Goal: Information Seeking & Learning: Learn about a topic

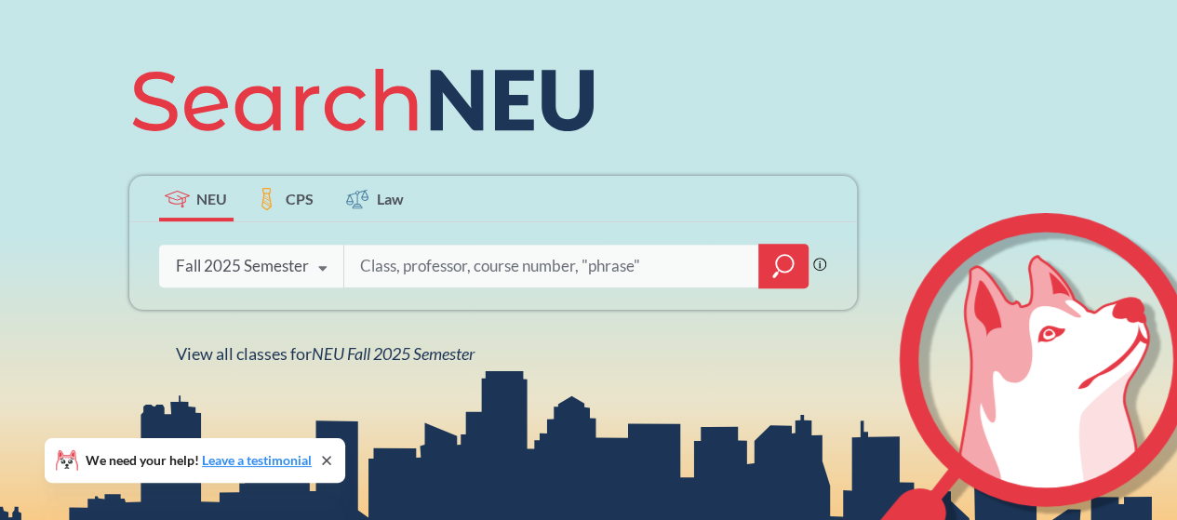
scroll to position [279, 0]
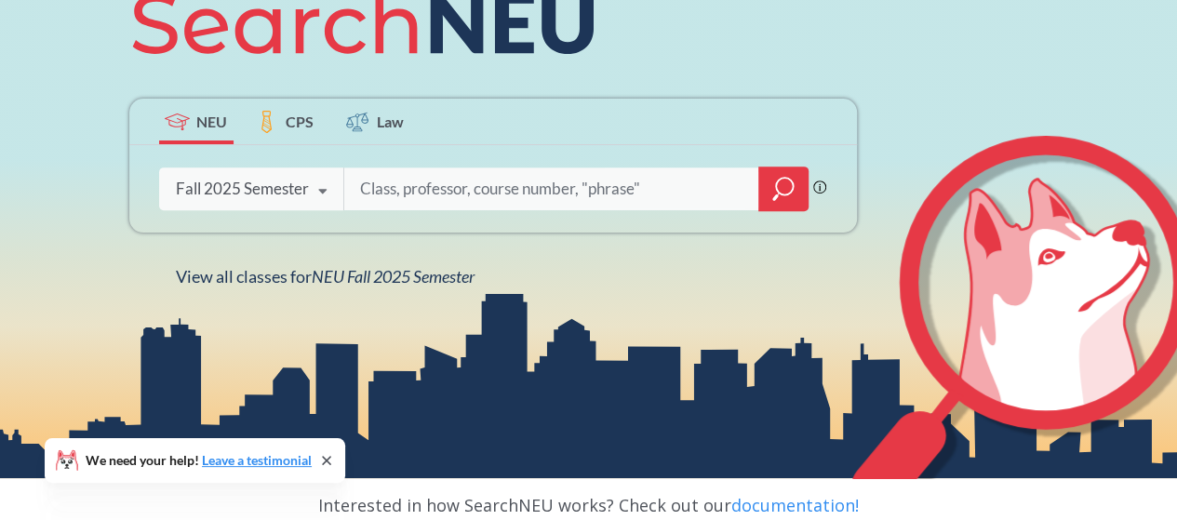
click at [482, 187] on input "search" at bounding box center [551, 188] width 387 height 39
click at [417, 194] on input "search" at bounding box center [551, 188] width 387 height 39
paste input "ARTG 5320"
type input "ARTG 5320"
click at [783, 199] on icon "magnifying glass" at bounding box center [783, 189] width 22 height 26
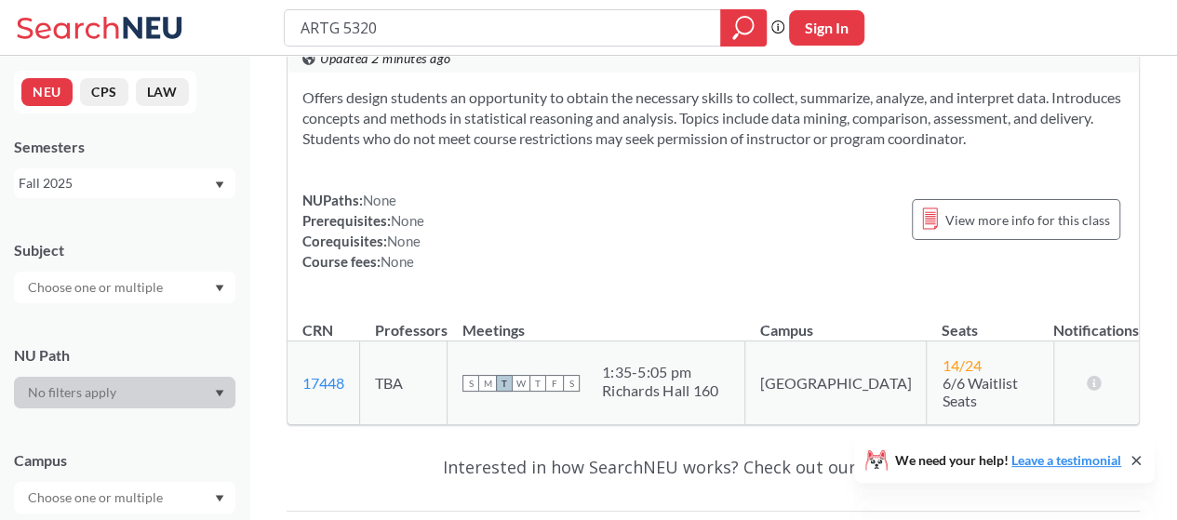
scroll to position [93, 0]
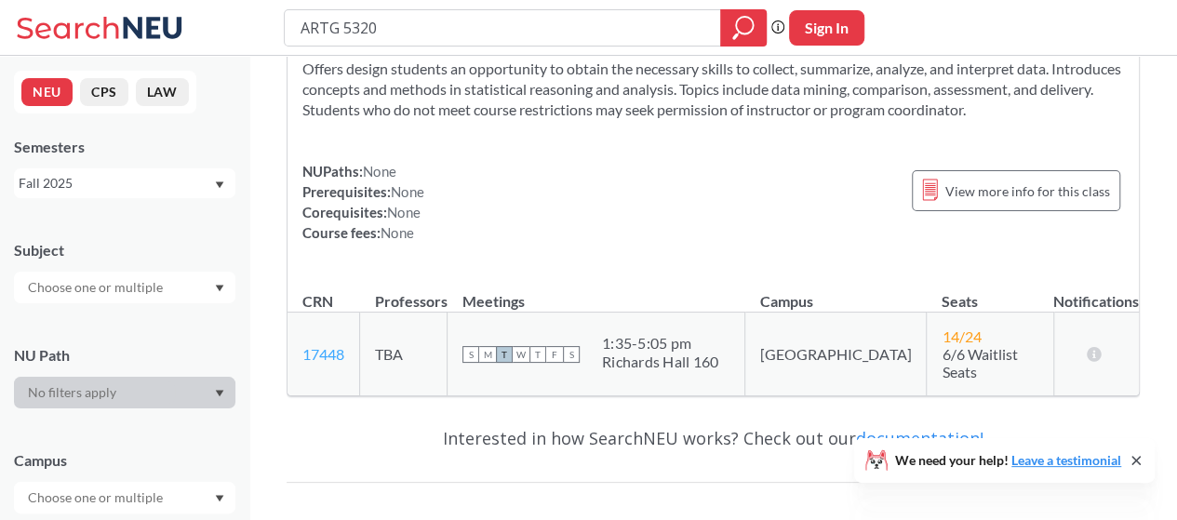
click at [342, 351] on link "17448" at bounding box center [323, 354] width 42 height 18
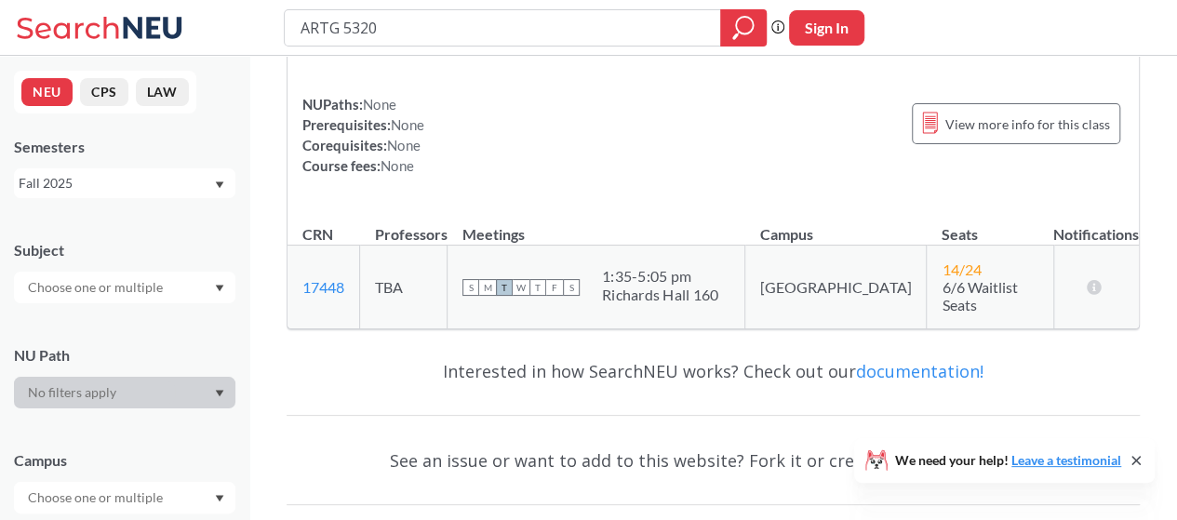
scroll to position [186, 0]
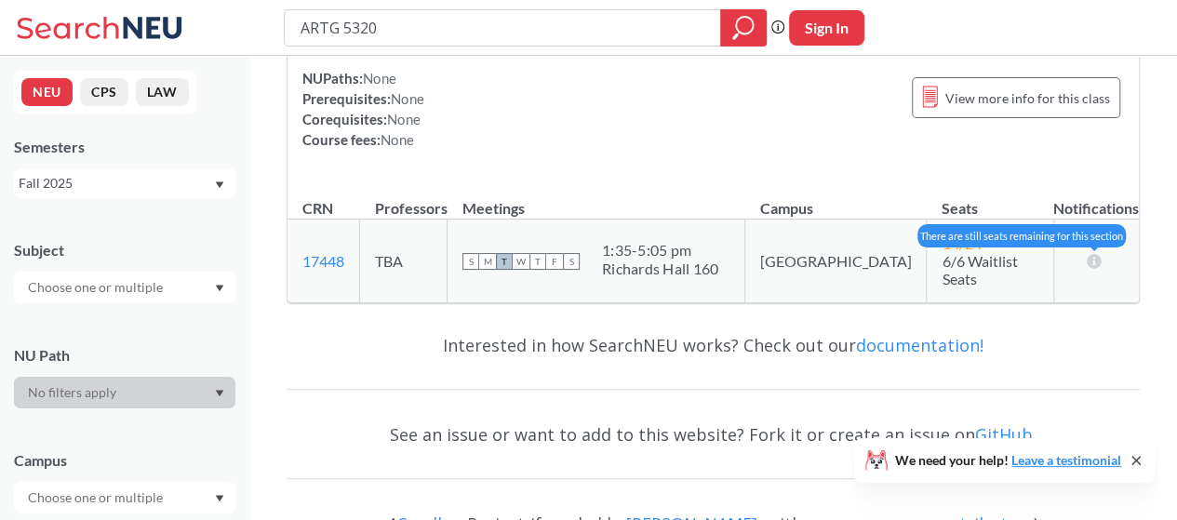
click at [1094, 256] on icon at bounding box center [1095, 260] width 18 height 15
click at [1095, 253] on icon at bounding box center [1095, 260] width 18 height 15
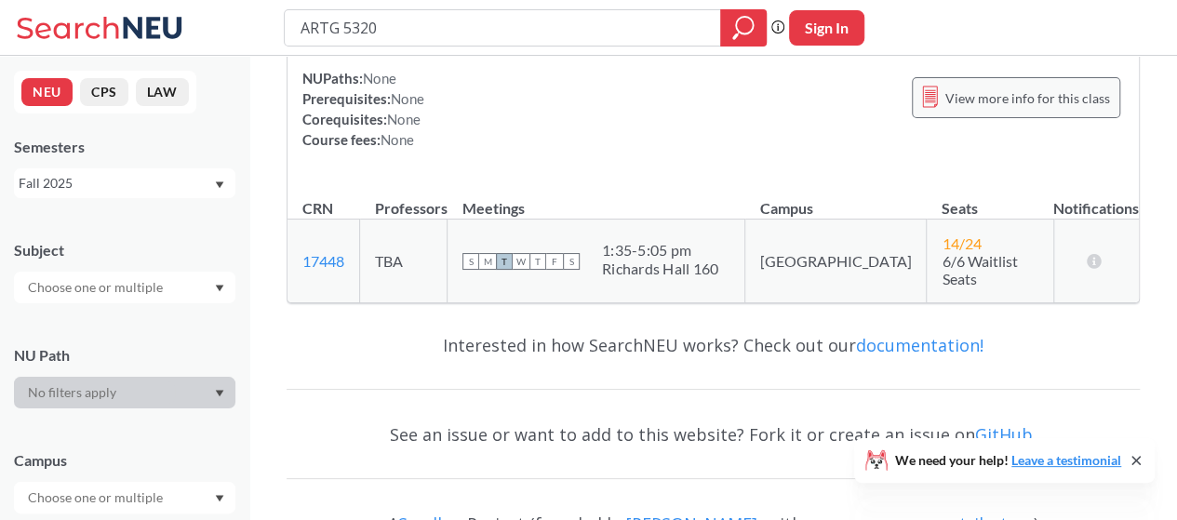
click at [1050, 100] on span "View more info for this class" at bounding box center [1027, 98] width 165 height 23
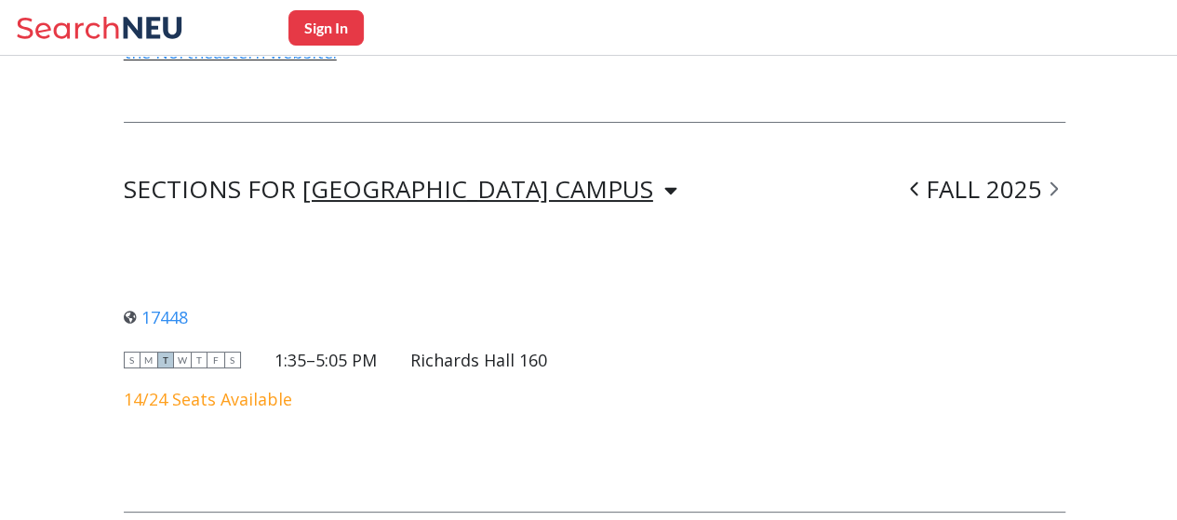
scroll to position [1183, 0]
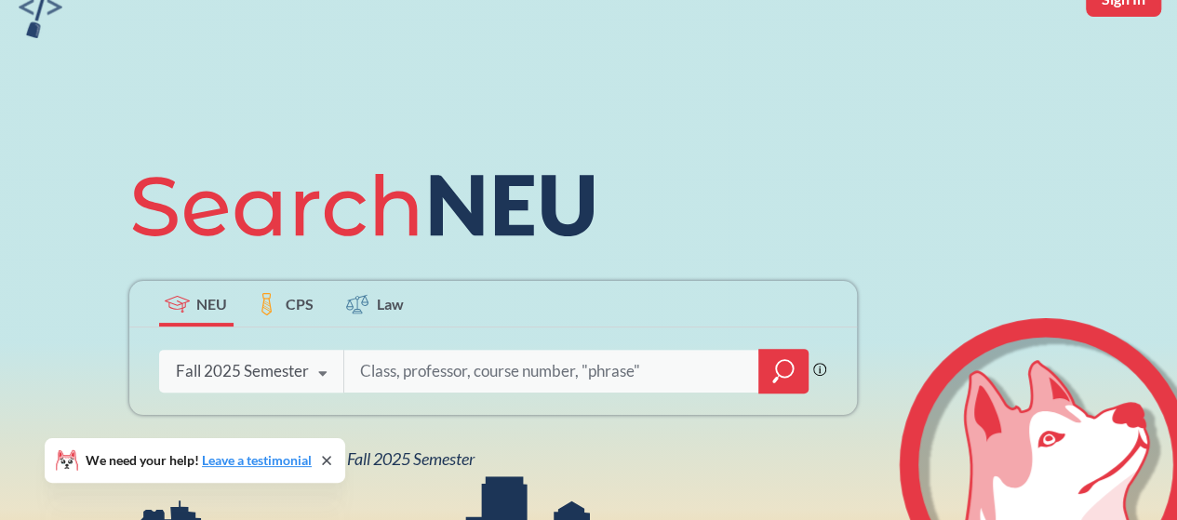
scroll to position [279, 0]
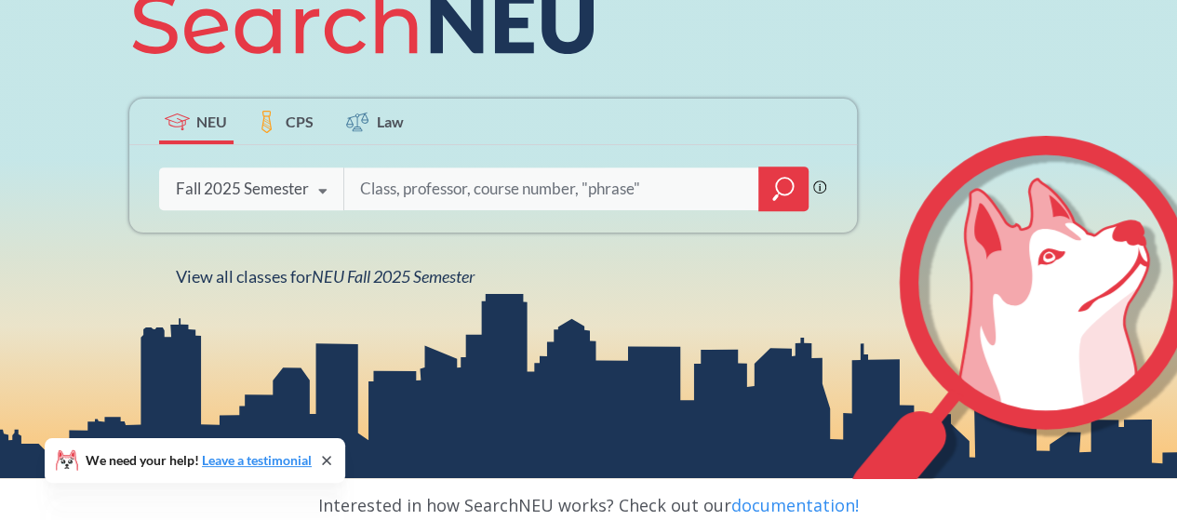
click at [409, 186] on input "search" at bounding box center [551, 188] width 387 height 39
type input "ARTG 5320"
click at [791, 200] on icon "magnifying glass" at bounding box center [783, 189] width 22 height 26
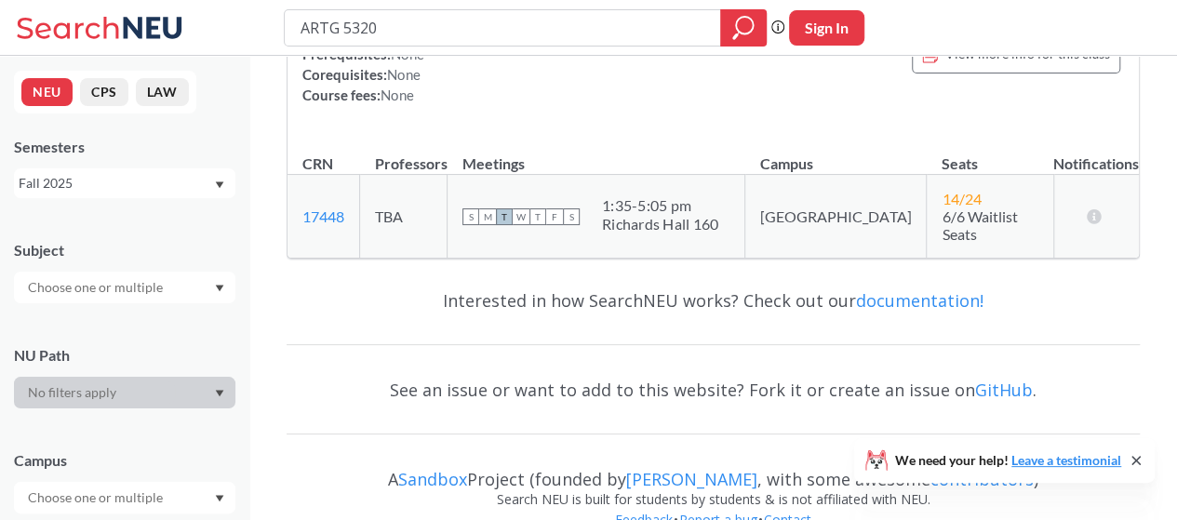
scroll to position [254, 0]
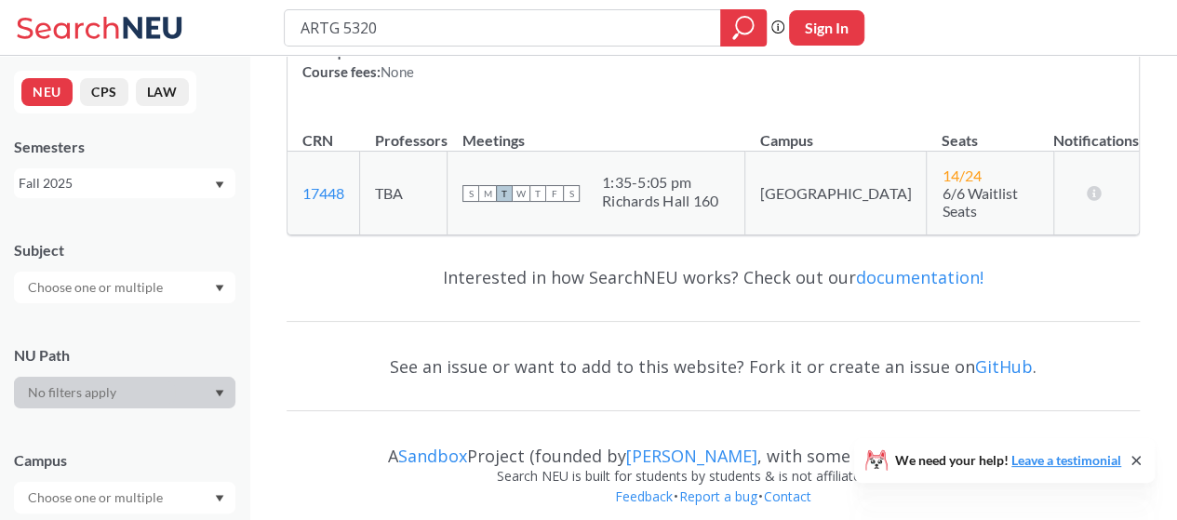
click at [189, 183] on div "Fall 2025" at bounding box center [116, 183] width 194 height 20
click at [181, 140] on div "Semesters" at bounding box center [124, 147] width 221 height 20
click at [103, 89] on button "CPS" at bounding box center [104, 92] width 48 height 28
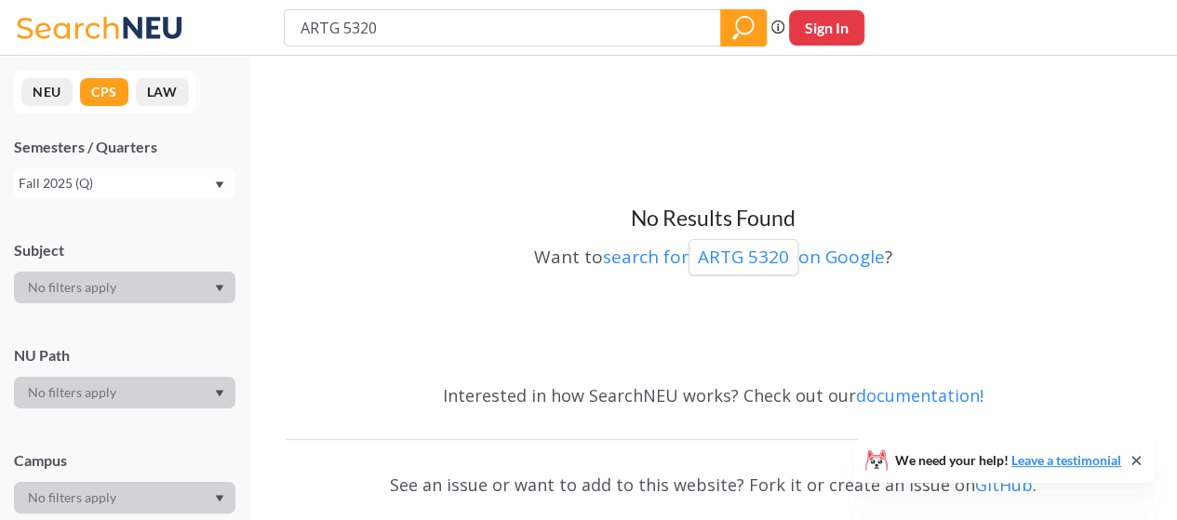
click at [833, 23] on button "Sign In" at bounding box center [826, 27] width 75 height 35
select select "US"
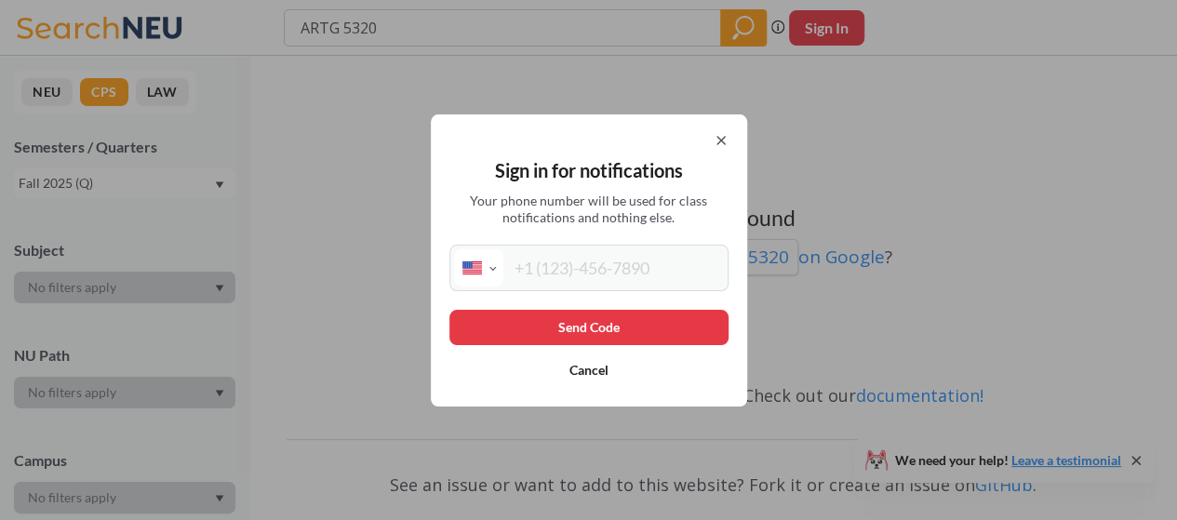
click at [727, 143] on icon at bounding box center [721, 140] width 15 height 15
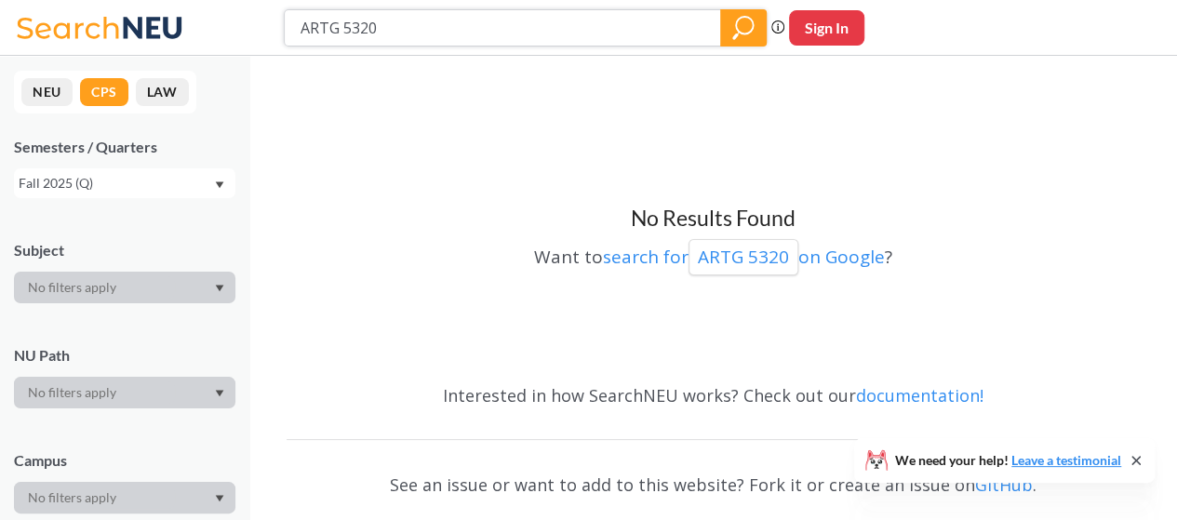
click at [740, 29] on icon "magnifying glass" at bounding box center [743, 28] width 22 height 26
click at [344, 28] on input "ARTG 5320" at bounding box center [503, 28] width 408 height 32
type input "5320"
click at [742, 34] on icon "magnifying glass" at bounding box center [743, 28] width 22 height 26
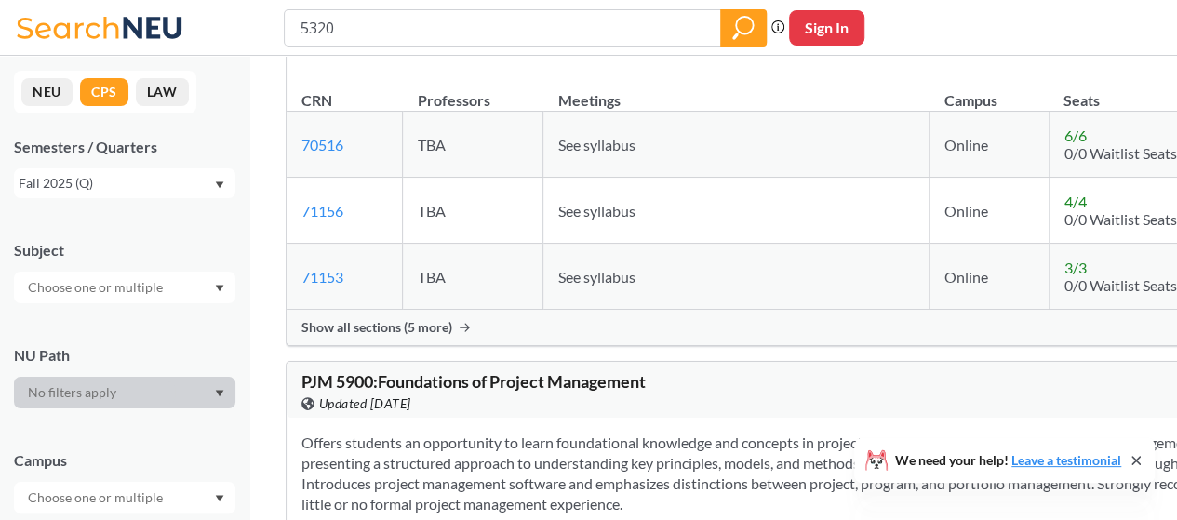
scroll to position [372, 0]
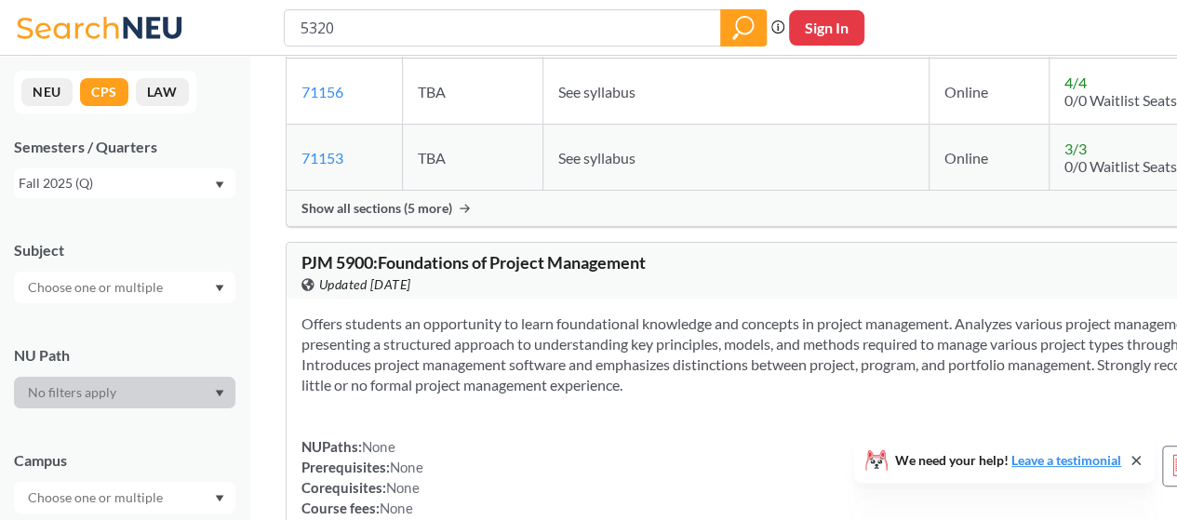
click at [218, 183] on icon "Dropdown arrow" at bounding box center [220, 184] width 8 height 7
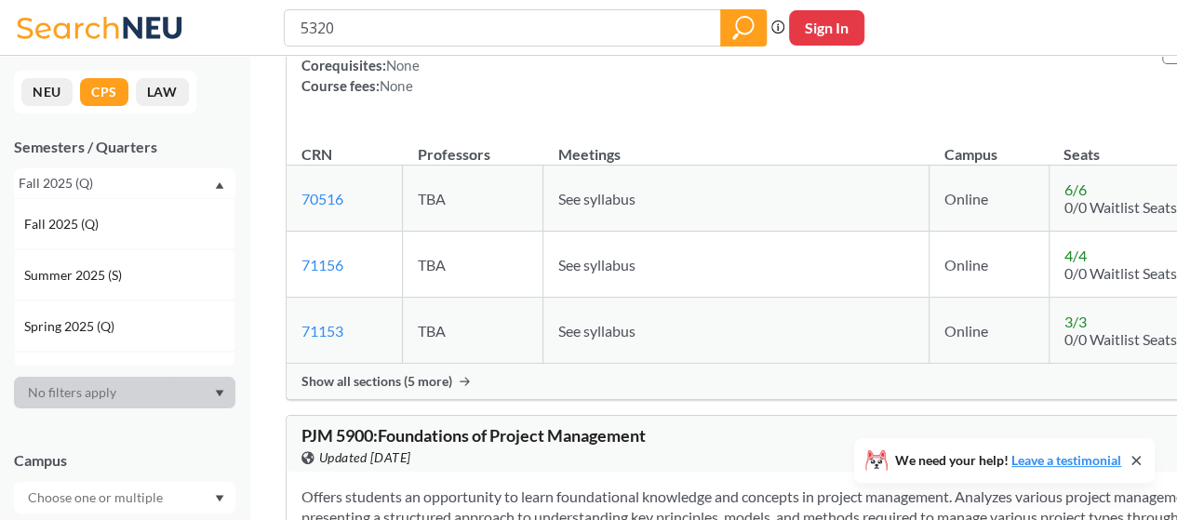
scroll to position [186, 0]
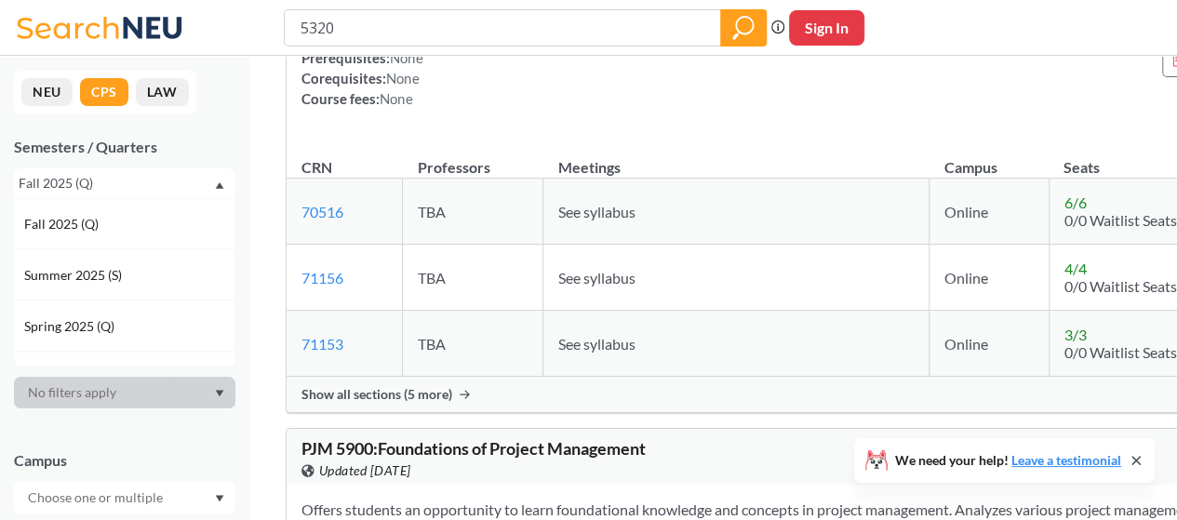
click at [45, 89] on button "NEU" at bounding box center [46, 92] width 51 height 28
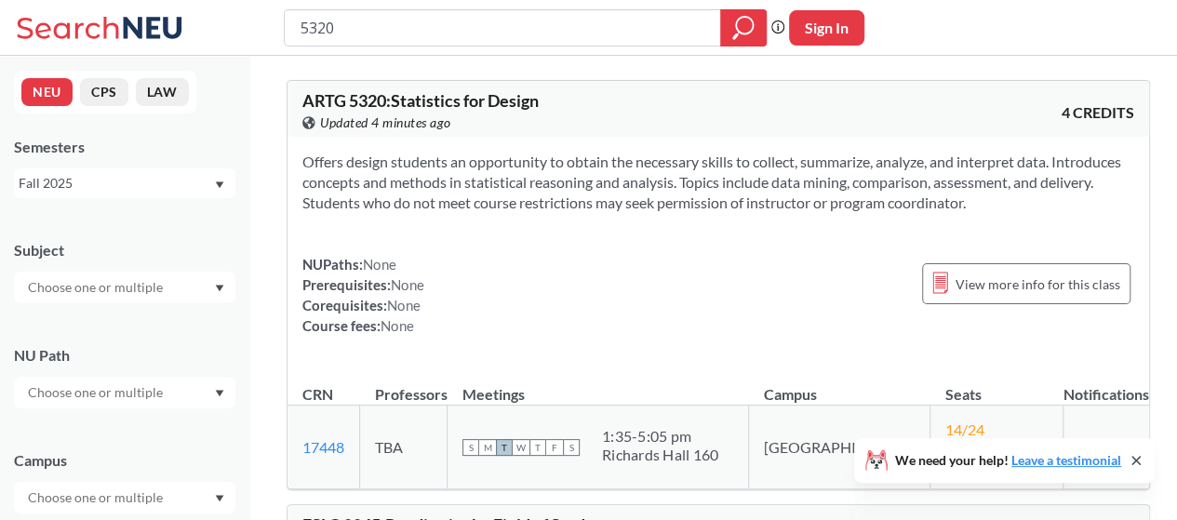
drag, startPoint x: 416, startPoint y: 34, endPoint x: 223, endPoint y: 29, distance: 192.7
click at [223, 29] on div "5320 Phrase search guarantees the exact search appears in the results. Ex. If y…" at bounding box center [588, 28] width 1177 height 56
type input "ARTG 5320"
click at [752, 27] on icon "magnifying glass" at bounding box center [744, 25] width 17 height 17
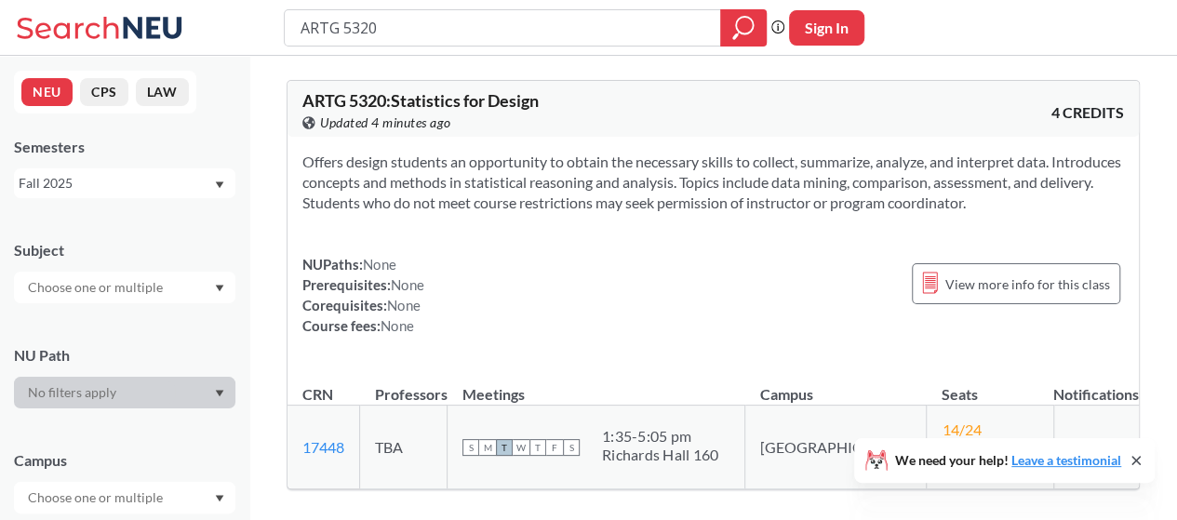
click at [847, 275] on div "NUPaths: None Prerequisites: None Corequisites: None Course fees: None View mor…" at bounding box center [713, 295] width 822 height 82
click at [1022, 287] on span "View more info for this class" at bounding box center [1027, 284] width 165 height 23
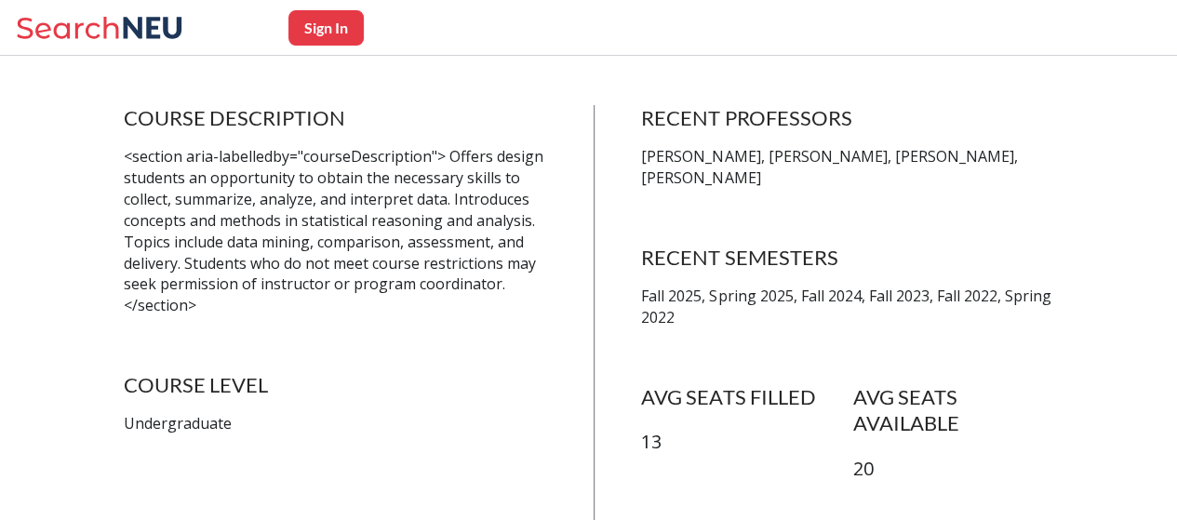
scroll to position [465, 0]
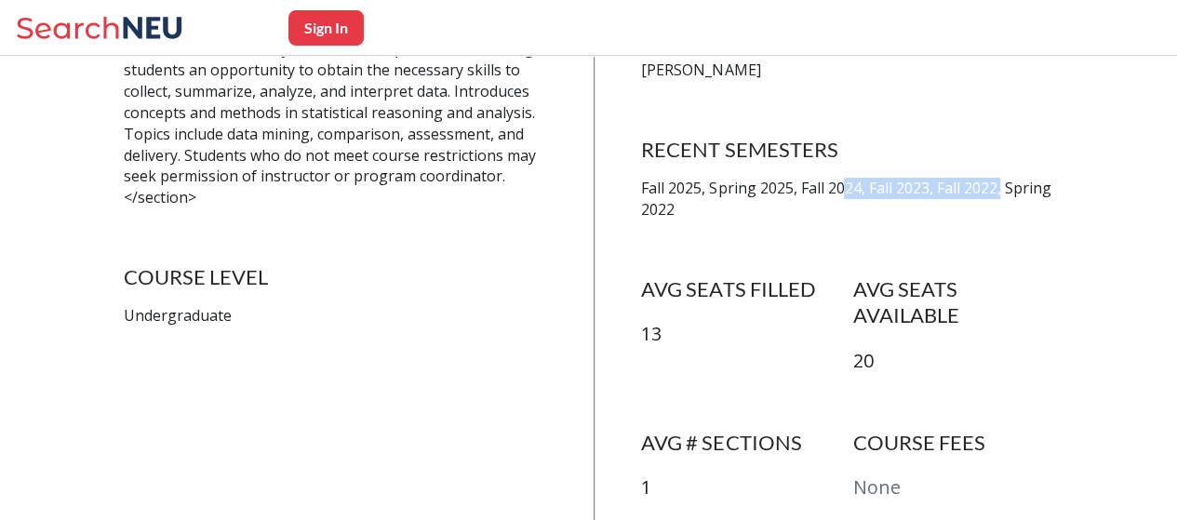
drag, startPoint x: 852, startPoint y: 189, endPoint x: 1010, endPoint y: 186, distance: 158.2
click at [1010, 186] on p "Fall 2025, Spring 2025, Fall 2024, Fall 2023, Fall 2022, Spring 2022" at bounding box center [852, 199] width 423 height 43
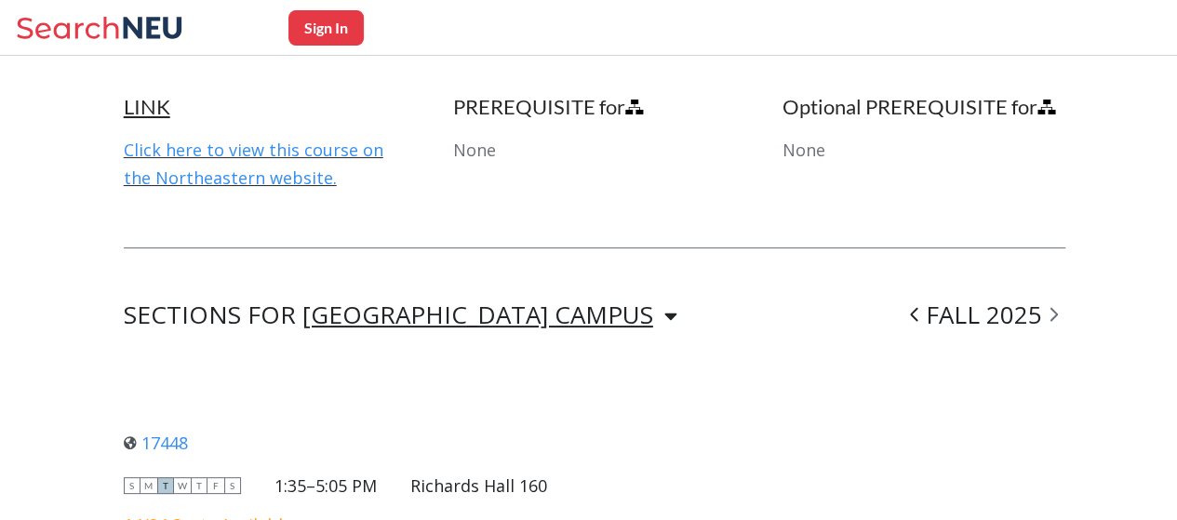
scroll to position [1090, 0]
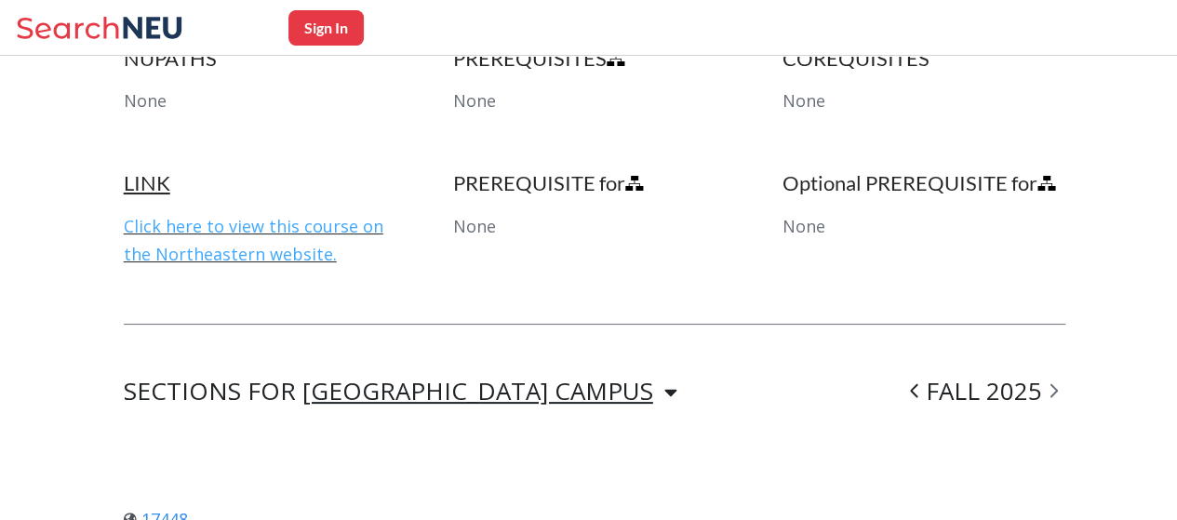
click at [294, 215] on link "Click here to view this course on the Northeastern website." at bounding box center [254, 240] width 260 height 50
